Goal: Task Accomplishment & Management: Complete application form

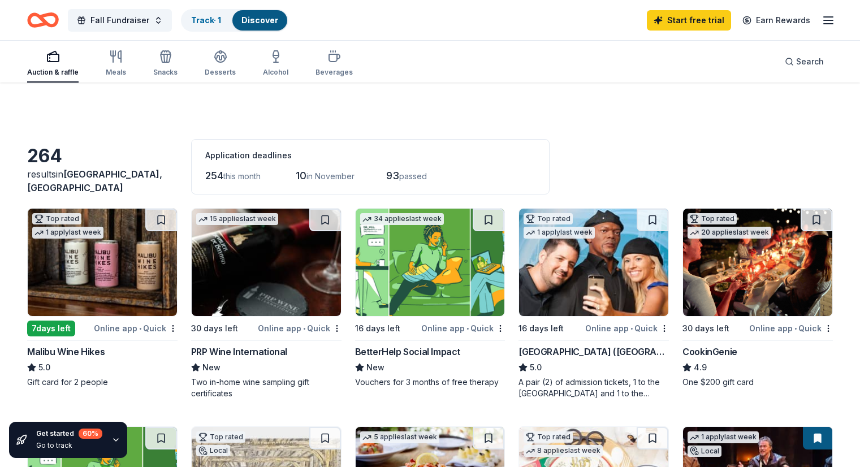
scroll to position [755, 0]
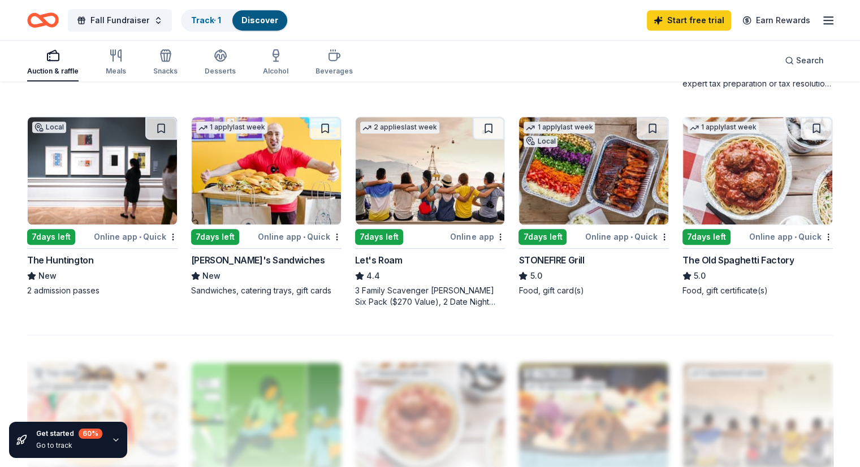
scroll to position [716, 0]
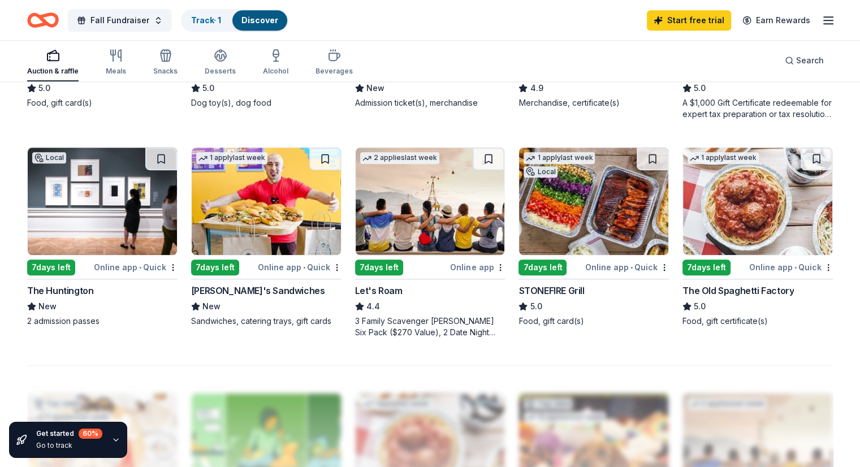
click at [751, 286] on div "The Old Spaghetti Factory" at bounding box center [738, 291] width 111 height 14
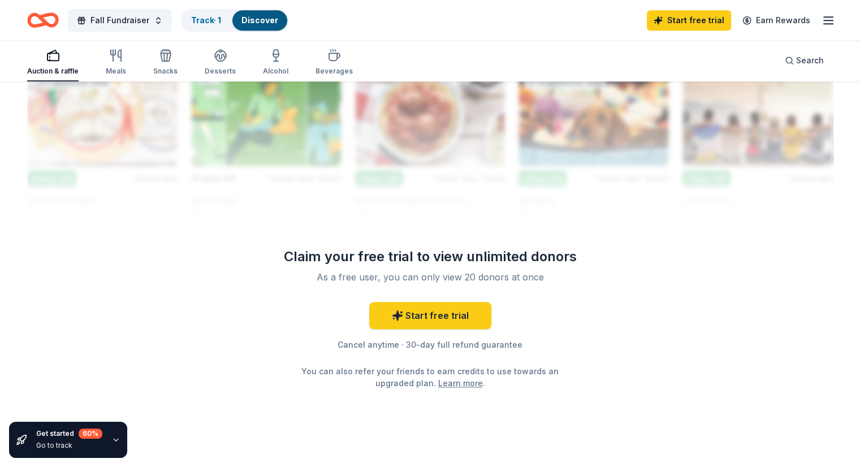
scroll to position [1067, 0]
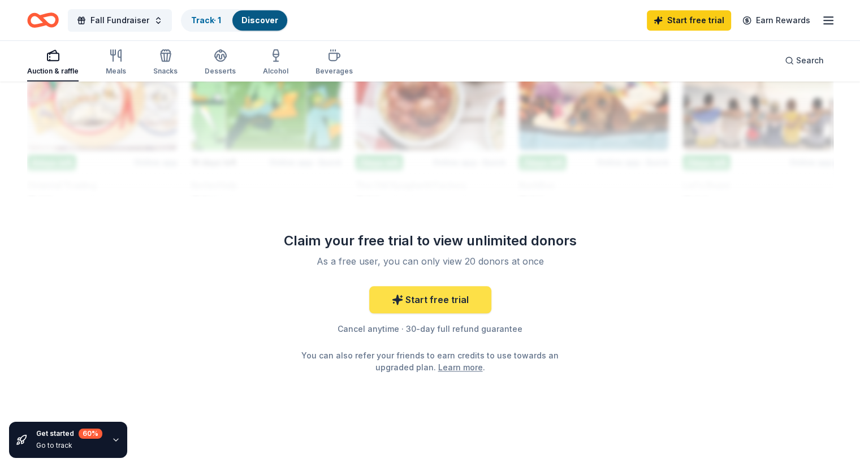
click at [429, 302] on link "Start free trial" at bounding box center [430, 299] width 122 height 27
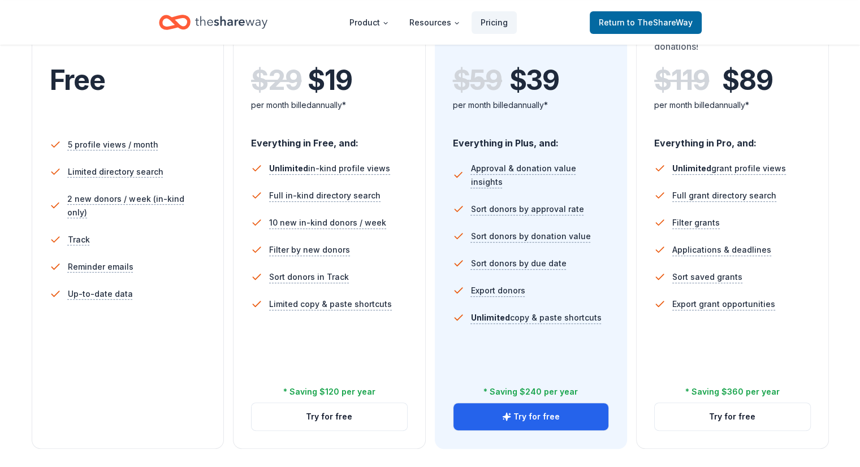
scroll to position [258, 0]
click at [703, 403] on button "Try for free" at bounding box center [733, 416] width 156 height 27
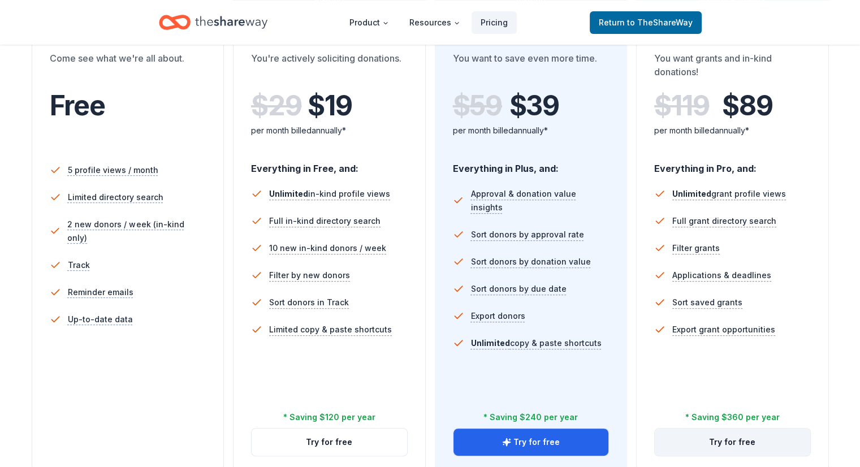
scroll to position [231, 0]
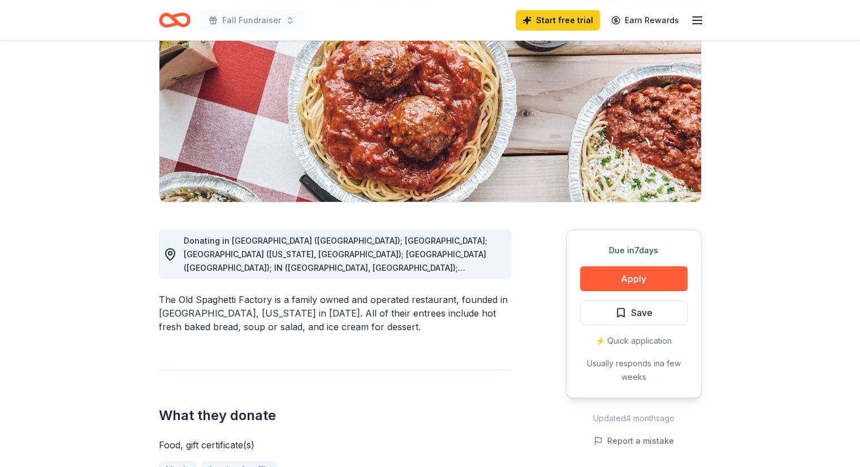
scroll to position [143, 0]
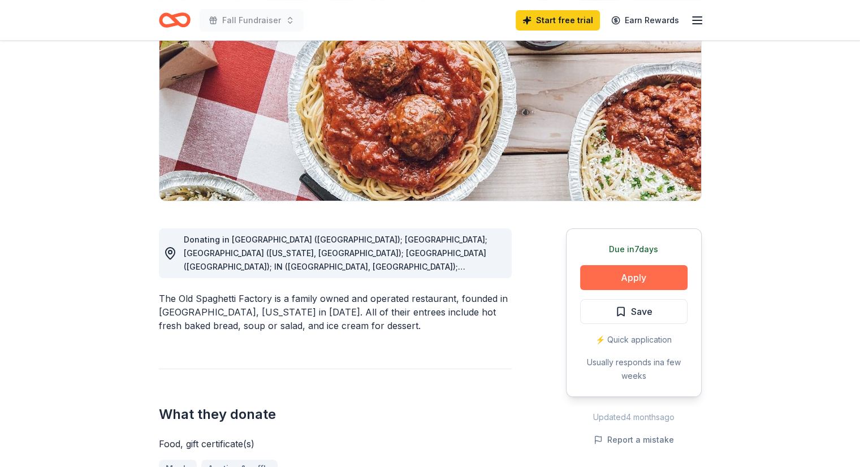
click at [613, 279] on button "Apply" at bounding box center [633, 277] width 107 height 25
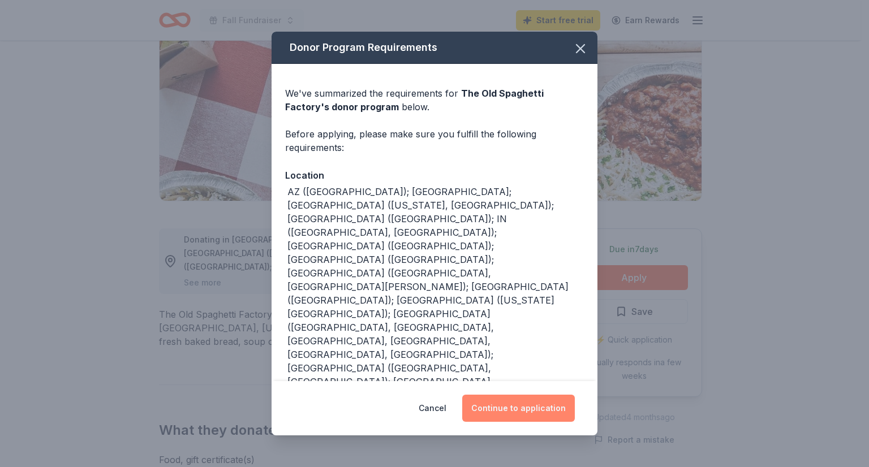
click at [503, 395] on button "Continue to application" at bounding box center [518, 408] width 113 height 27
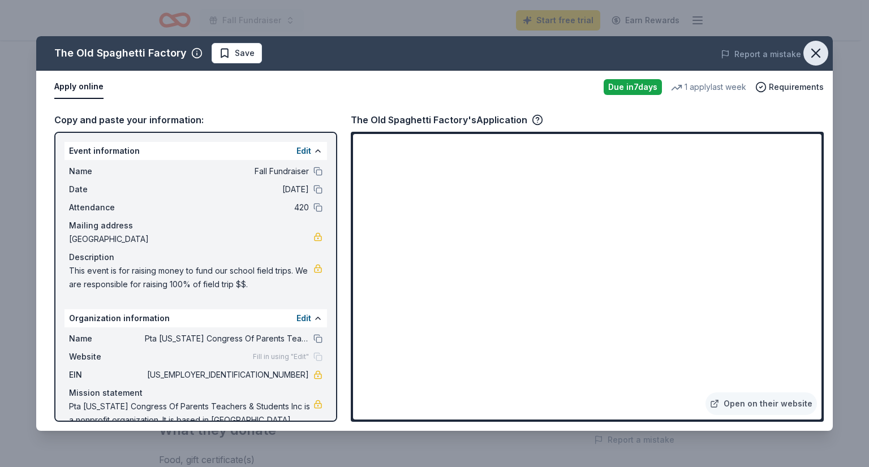
click at [815, 57] on icon "button" at bounding box center [816, 53] width 16 height 16
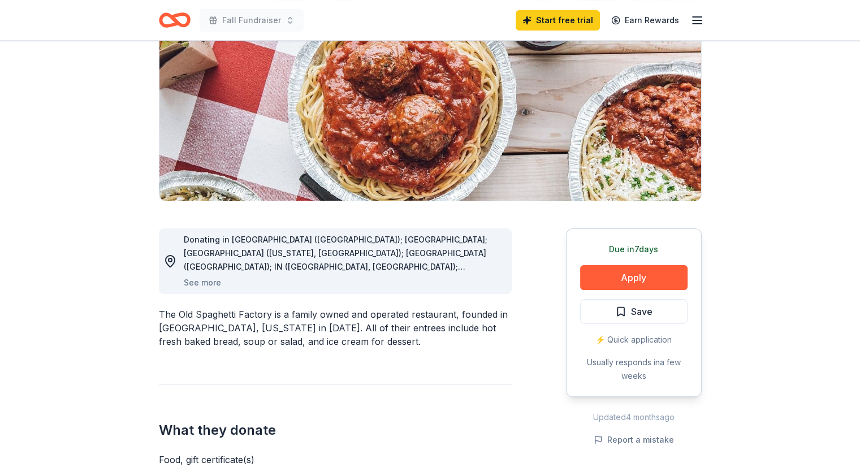
click at [178, 21] on icon "Home" at bounding box center [170, 19] width 18 height 11
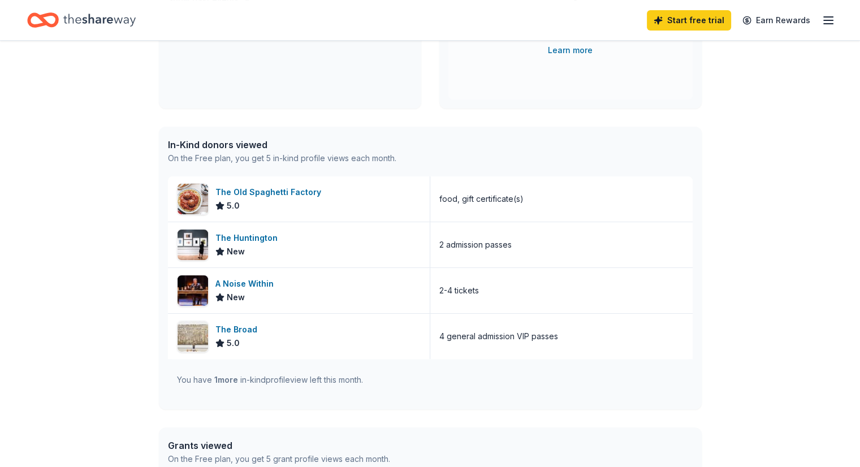
scroll to position [215, 0]
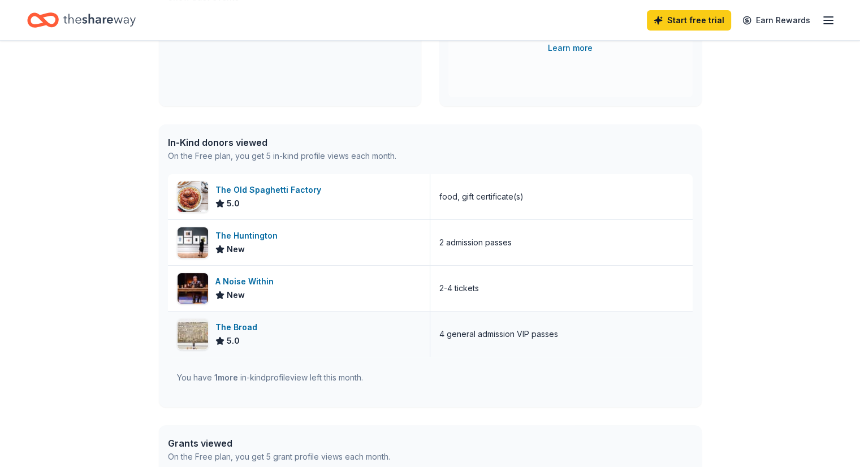
click at [243, 328] on div "The Broad" at bounding box center [239, 328] width 46 height 14
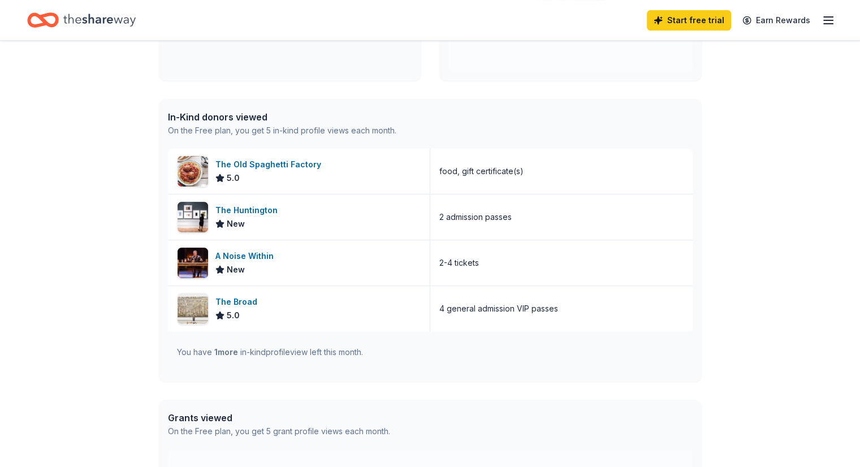
scroll to position [149, 0]
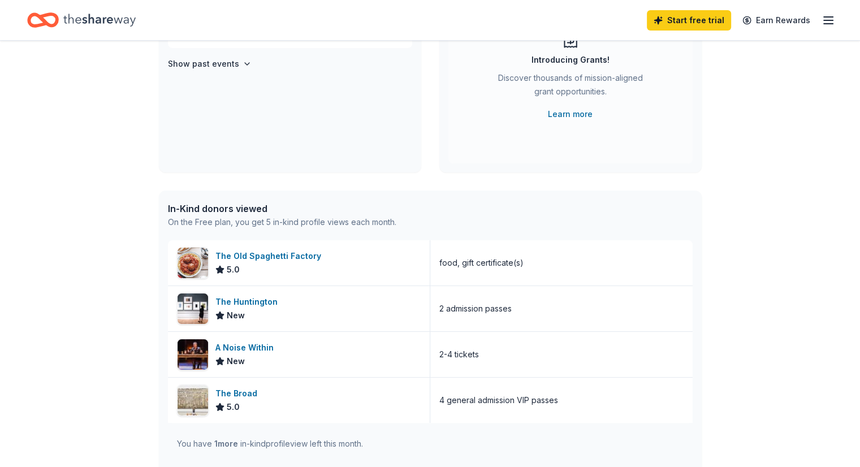
click at [111, 23] on icon "Home" at bounding box center [99, 20] width 72 height 12
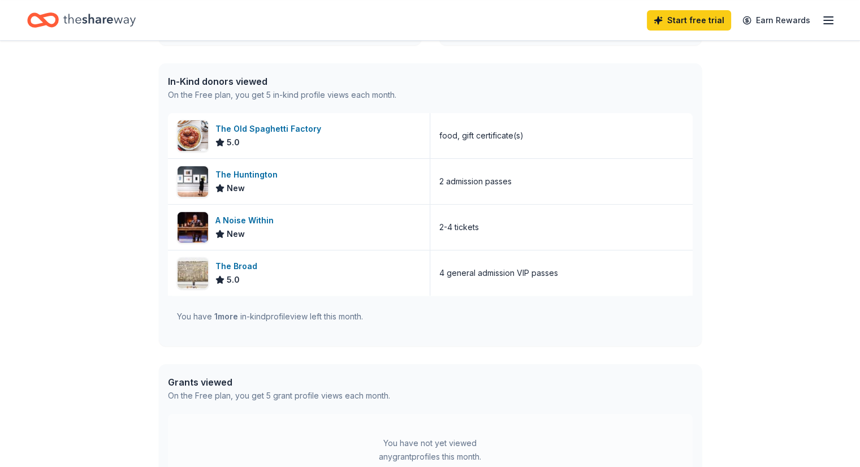
scroll to position [277, 0]
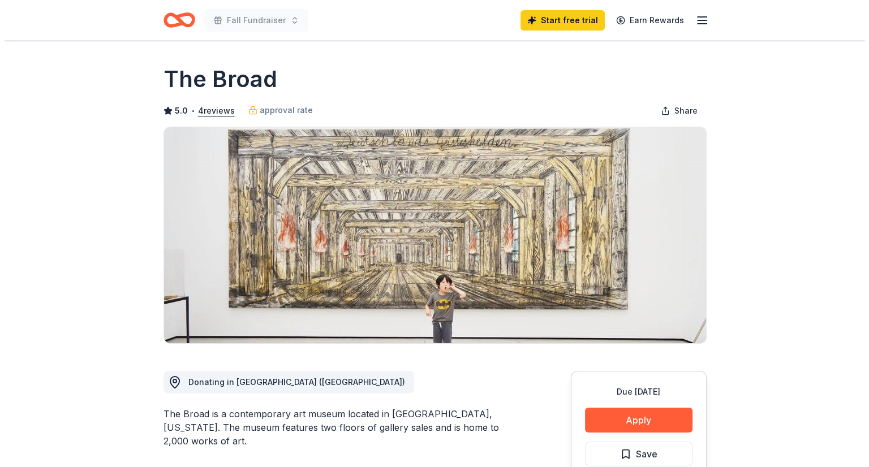
scroll to position [158, 0]
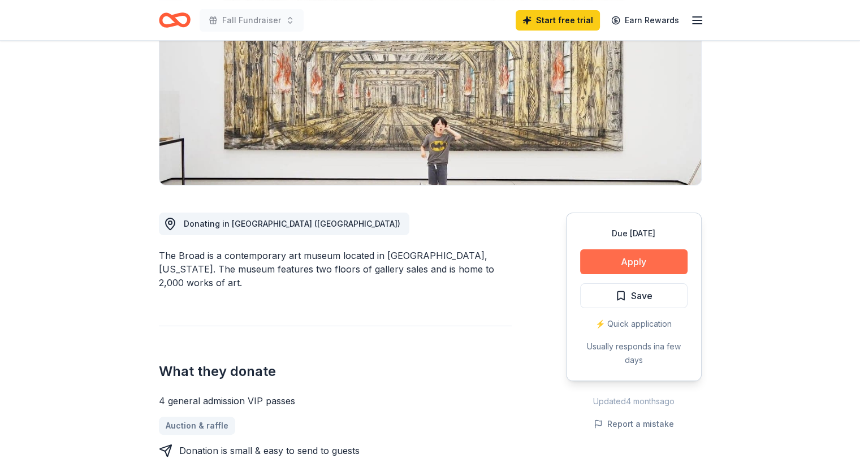
click at [635, 261] on button "Apply" at bounding box center [633, 261] width 107 height 25
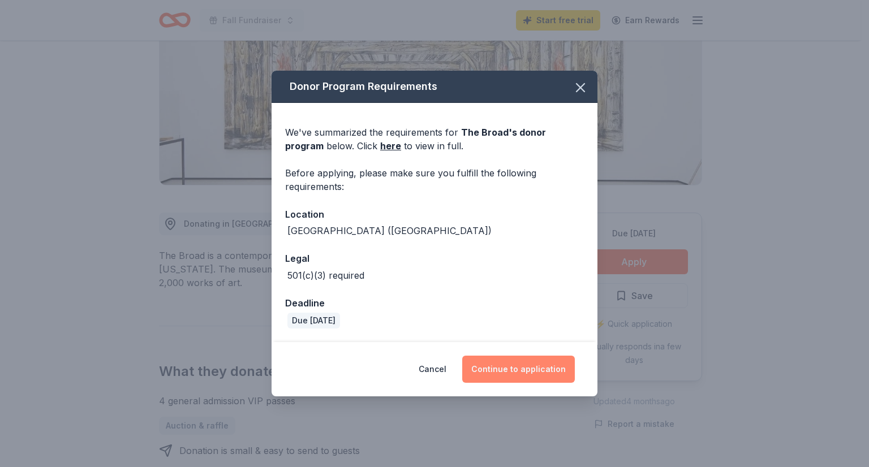
click at [498, 371] on button "Continue to application" at bounding box center [518, 369] width 113 height 27
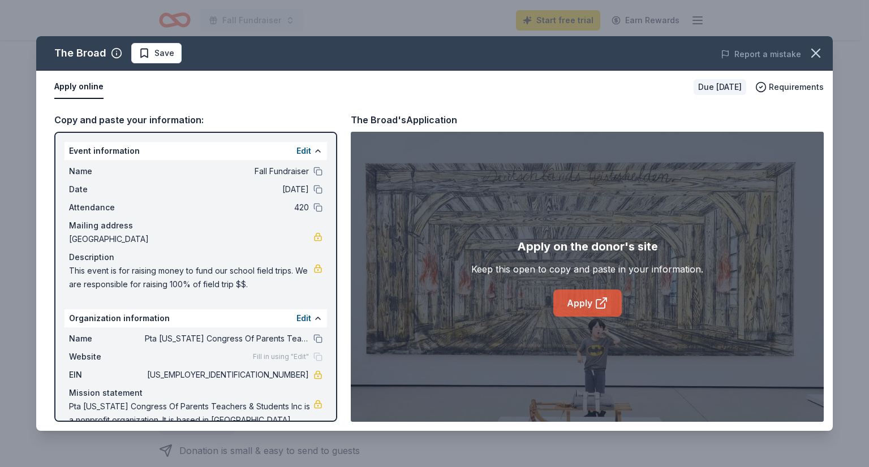
click at [579, 302] on link "Apply" at bounding box center [587, 303] width 68 height 27
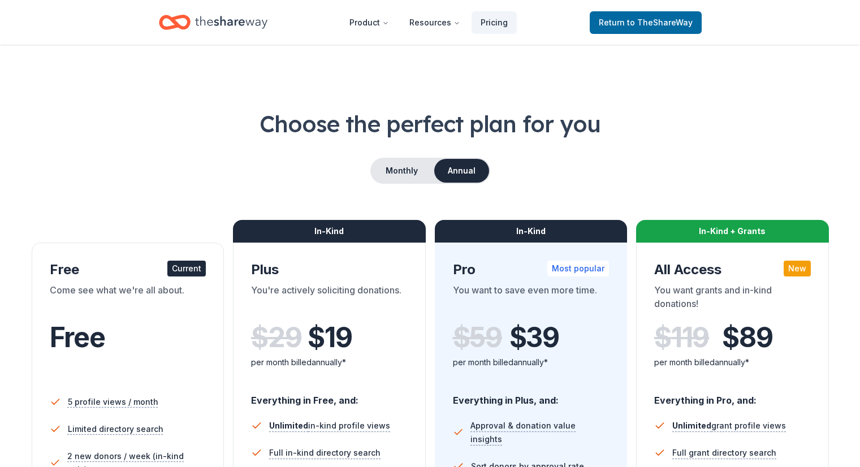
scroll to position [231, 0]
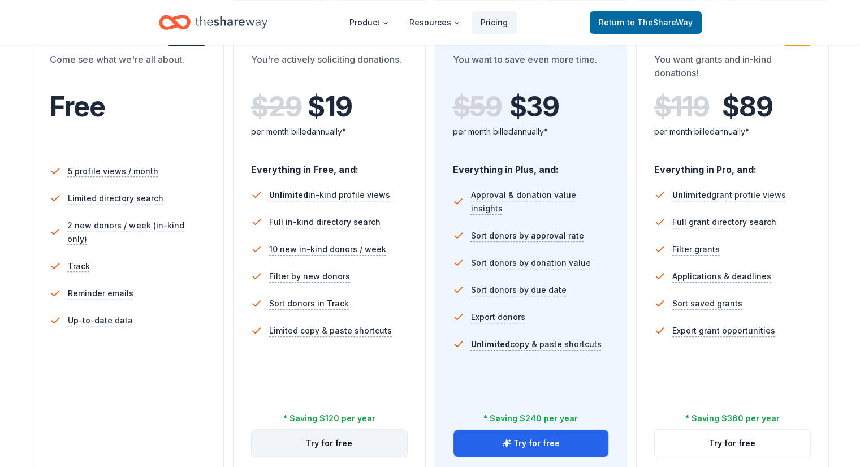
click at [333, 430] on button "Try for free" at bounding box center [330, 443] width 156 height 27
